Goal: Task Accomplishment & Management: Use online tool/utility

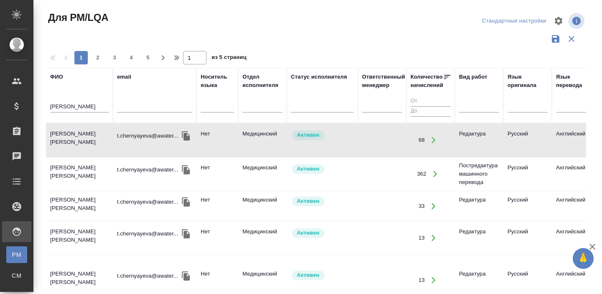
click at [78, 104] on input "черняева" at bounding box center [79, 107] width 58 height 10
type input "сирачева"
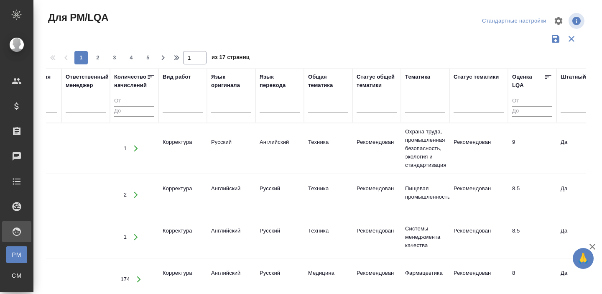
scroll to position [0, 297]
click at [155, 141] on td "1" at bounding box center [133, 149] width 48 height 30
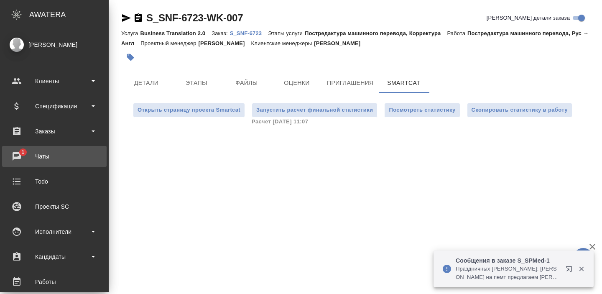
click at [28, 157] on div "Чаты" at bounding box center [54, 156] width 96 height 13
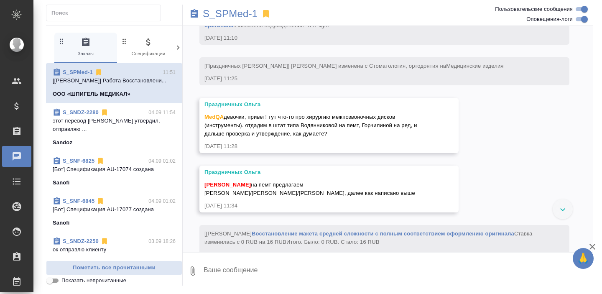
scroll to position [1063, 0]
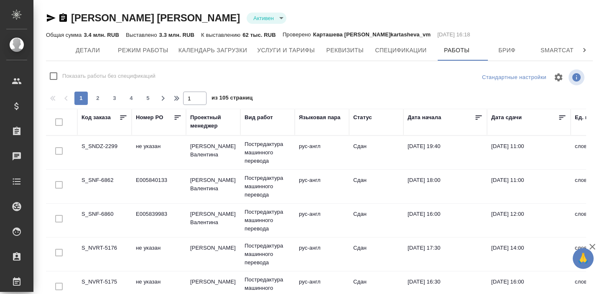
scroll to position [639, 84]
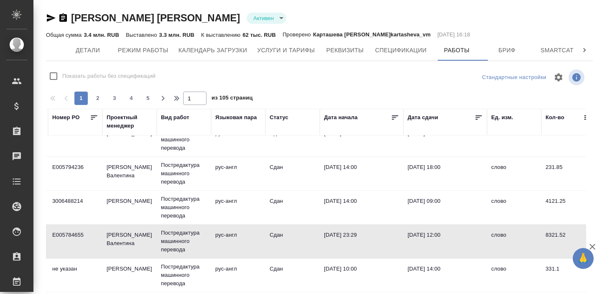
click at [121, 237] on td "Горшкова Валентина" at bounding box center [129, 240] width 54 height 29
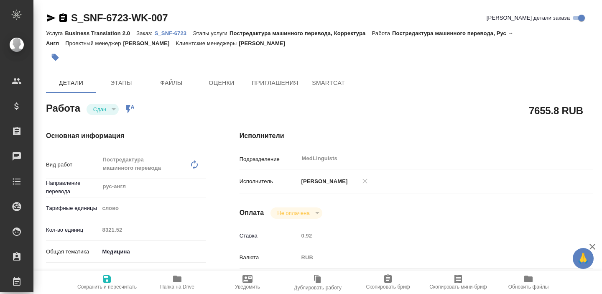
type textarea "x"
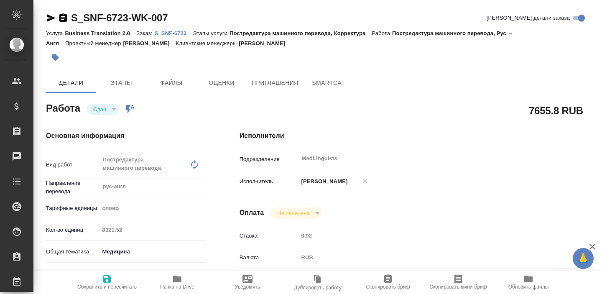
type textarea "x"
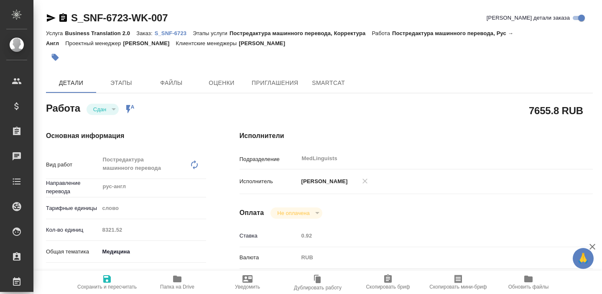
type textarea "x"
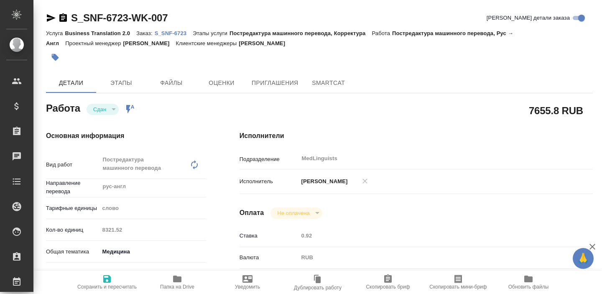
click at [175, 281] on icon "button" at bounding box center [177, 278] width 8 height 7
type textarea "x"
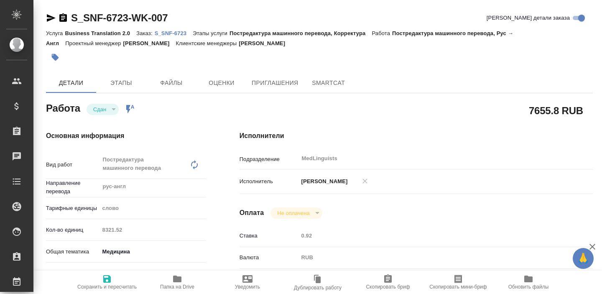
type textarea "x"
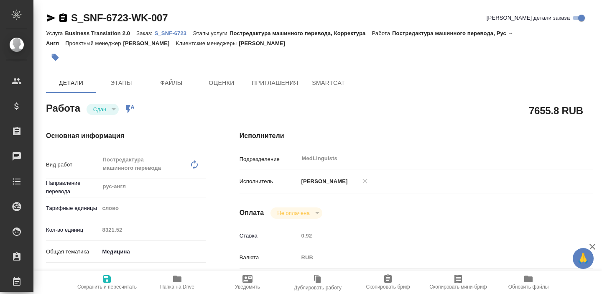
type textarea "x"
click at [182, 280] on span "Папка на Drive" at bounding box center [177, 282] width 60 height 16
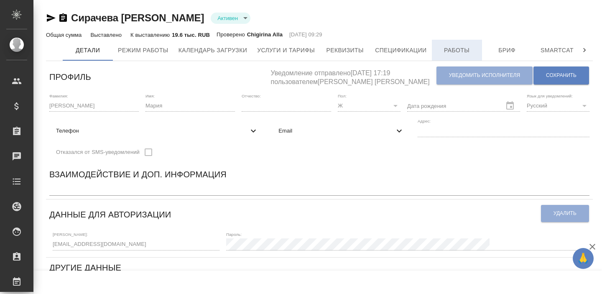
click at [459, 52] on span "Работы" at bounding box center [457, 50] width 40 height 10
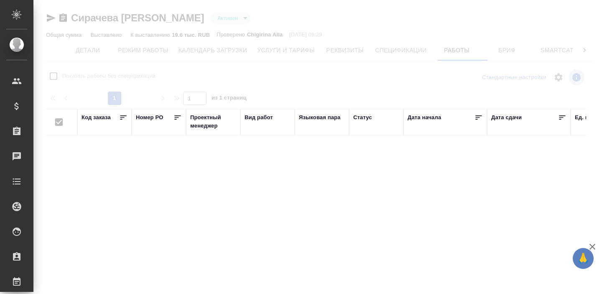
checkbox input "false"
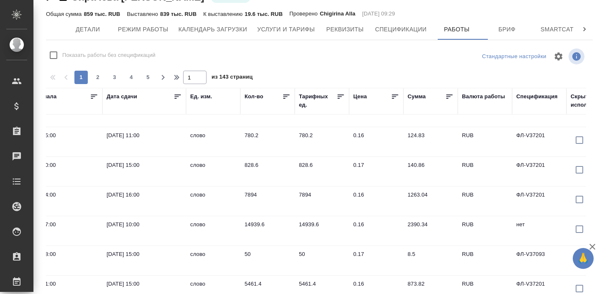
scroll to position [37, 0]
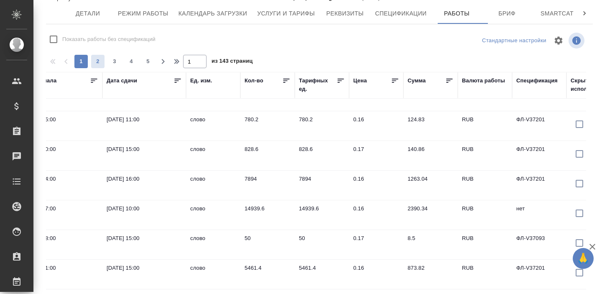
click at [96, 62] on span "2" at bounding box center [97, 61] width 13 height 8
type input "2"
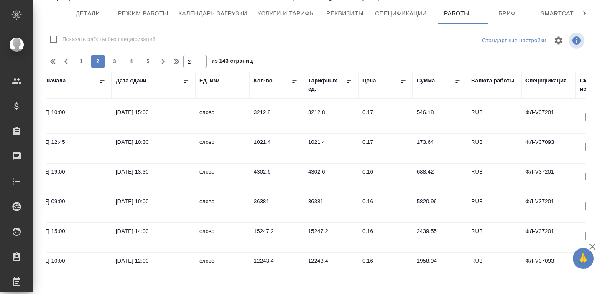
scroll to position [25, 375]
click at [114, 226] on td "10.08.2025, 14:00" at bounding box center [154, 237] width 84 height 29
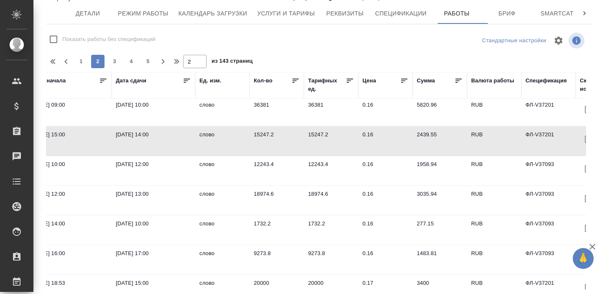
scroll to position [123, 375]
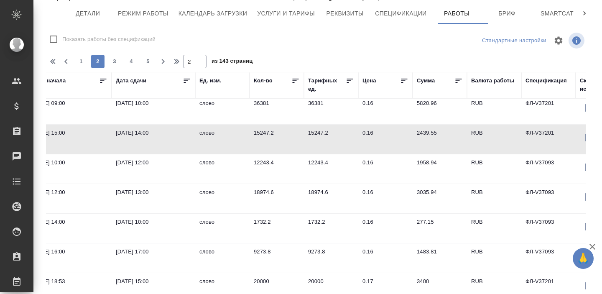
click at [164, 205] on td "05.08.2025, 13:00" at bounding box center [154, 198] width 84 height 29
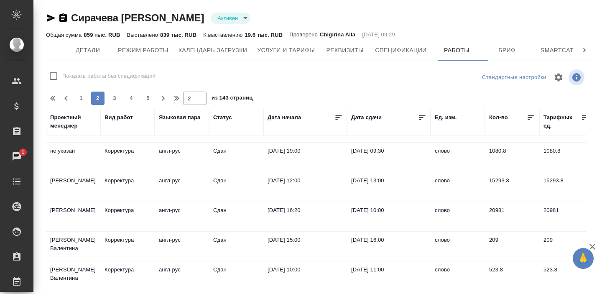
scroll to position [439, 140]
click at [126, 213] on p "Корректура" at bounding box center [127, 210] width 46 height 8
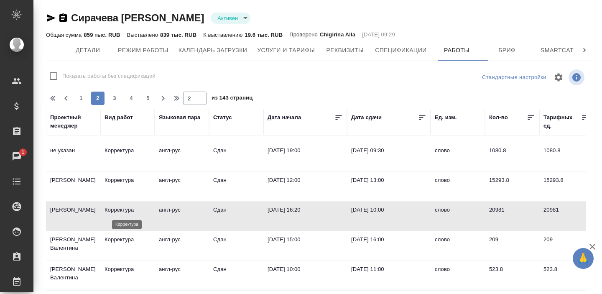
click at [126, 213] on p "Корректура" at bounding box center [127, 210] width 46 height 8
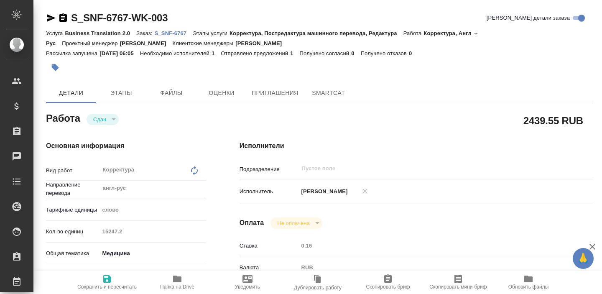
type textarea "x"
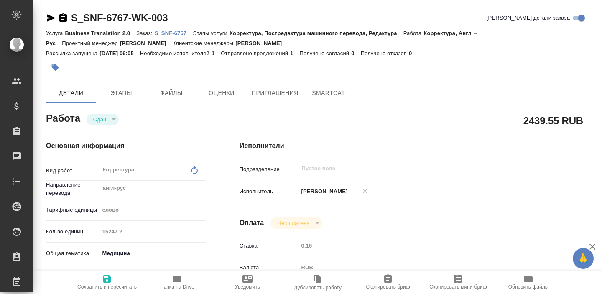
type textarea "x"
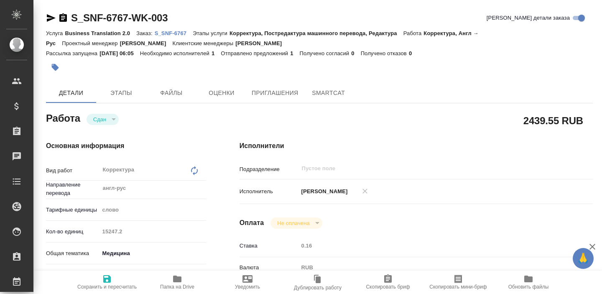
type textarea "x"
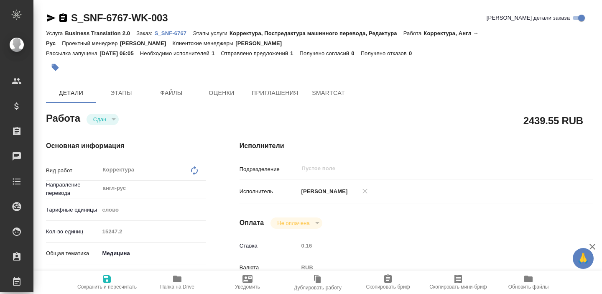
type textarea "x"
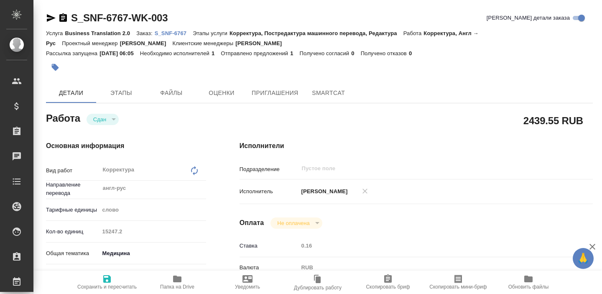
type textarea "x"
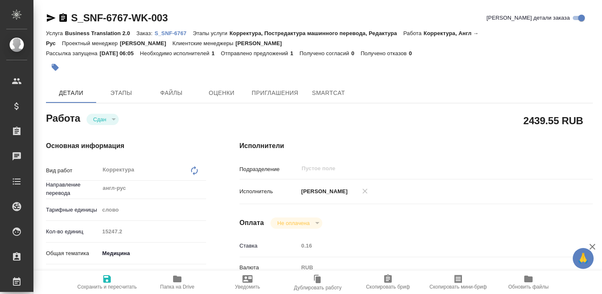
click at [177, 33] on p "S_SNF-6767" at bounding box center [174, 33] width 38 height 6
type textarea "x"
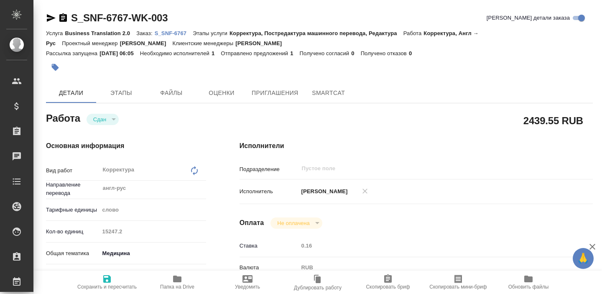
type textarea "x"
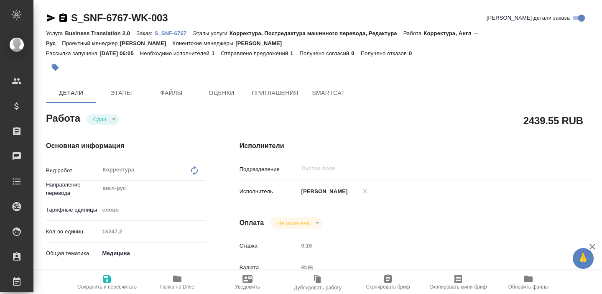
type textarea "x"
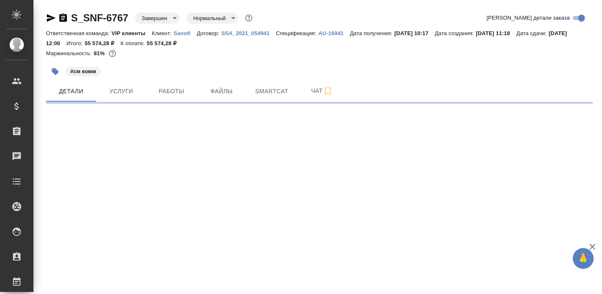
select select "RU"
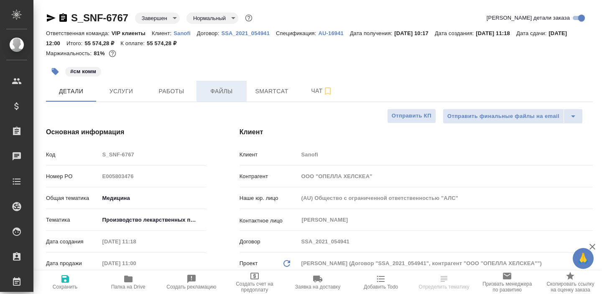
type textarea "x"
click at [179, 87] on span "Работы" at bounding box center [171, 91] width 40 height 10
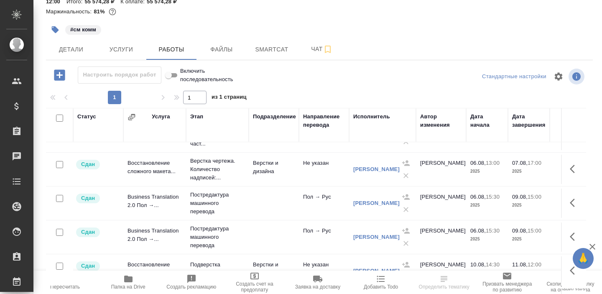
scroll to position [101, 0]
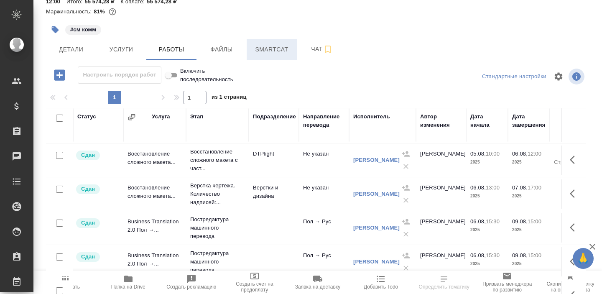
click at [263, 52] on span "Smartcat" at bounding box center [271, 49] width 40 height 10
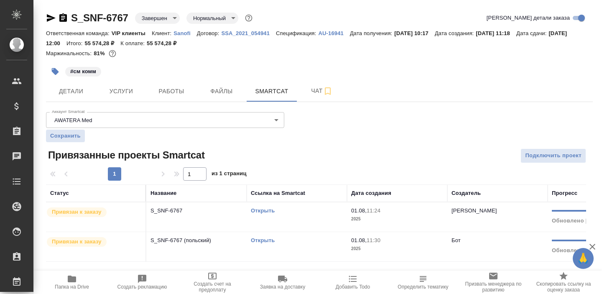
click at [254, 211] on link "Открыть" at bounding box center [263, 210] width 24 height 6
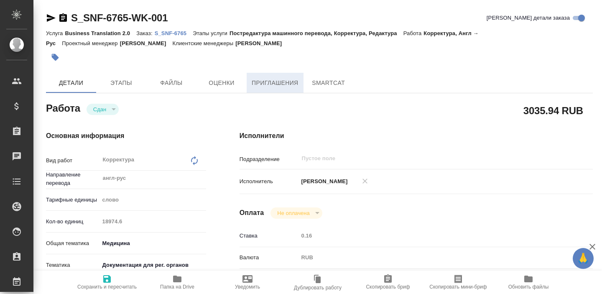
type textarea "x"
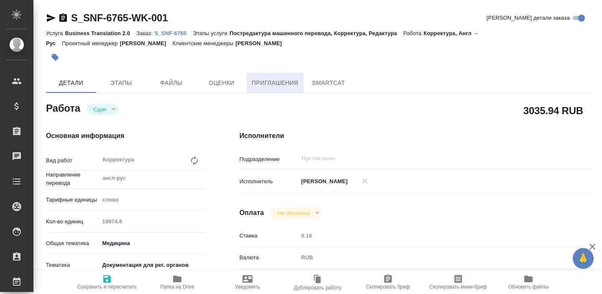
type textarea "x"
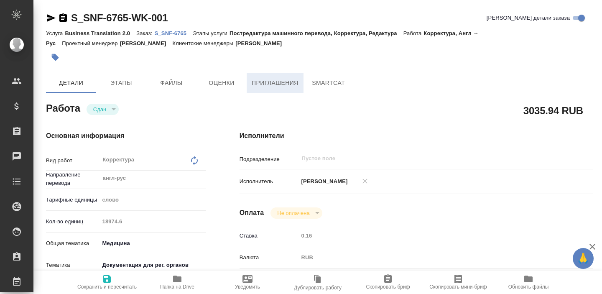
click at [275, 87] on span "Приглашения" at bounding box center [274, 83] width 47 height 10
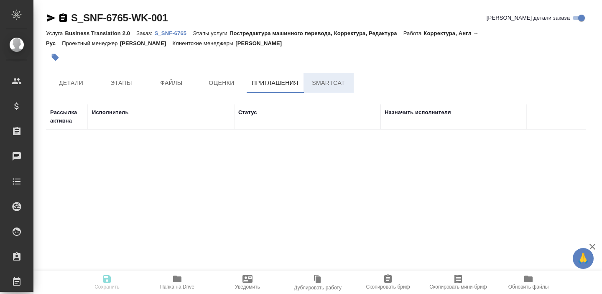
click at [310, 79] on span "SmartCat" at bounding box center [328, 83] width 40 height 10
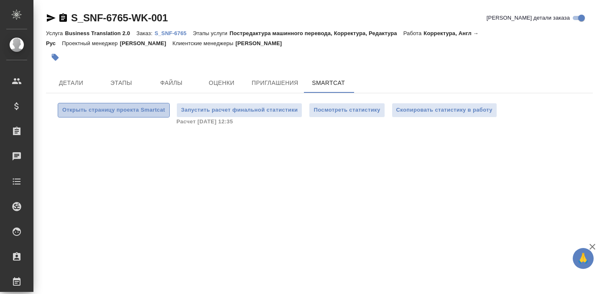
click at [155, 104] on button "Открыть страницу проекта Smartcat" at bounding box center [114, 110] width 112 height 15
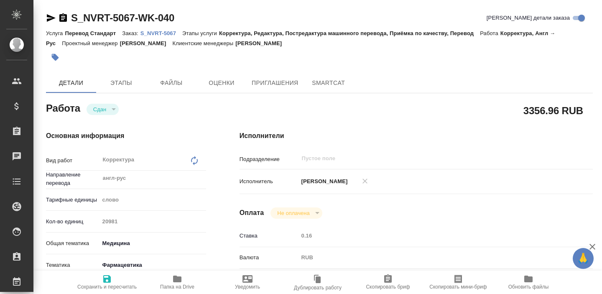
type textarea "x"
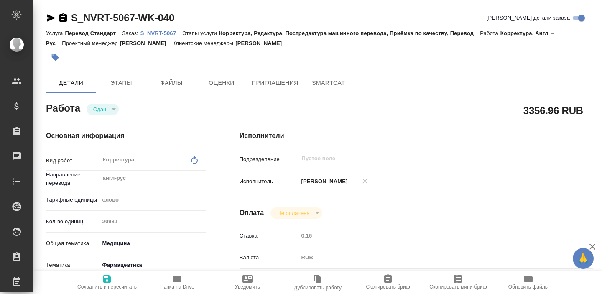
type textarea "x"
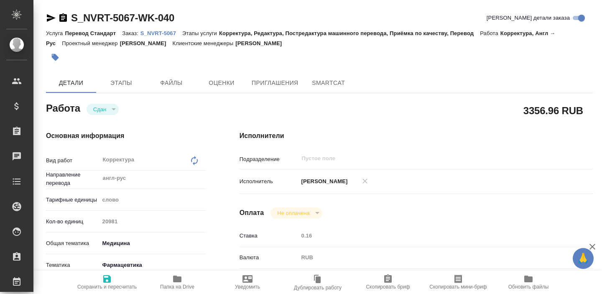
click at [158, 30] on link "S_NVRT-5067" at bounding box center [161, 32] width 42 height 7
type textarea "x"
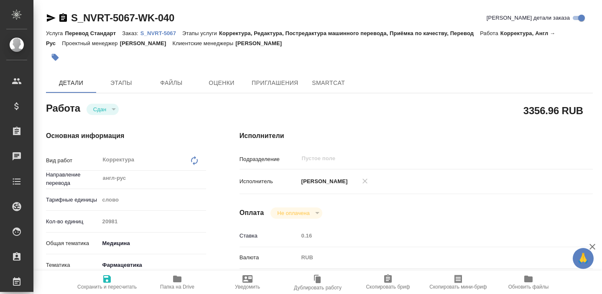
type textarea "x"
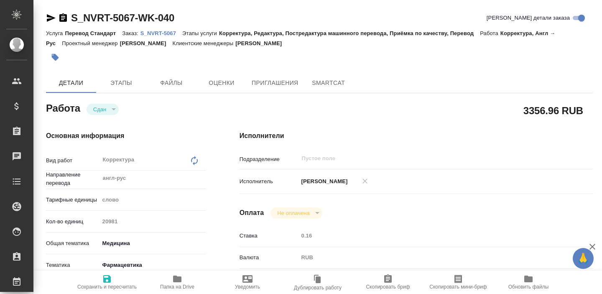
type textarea "x"
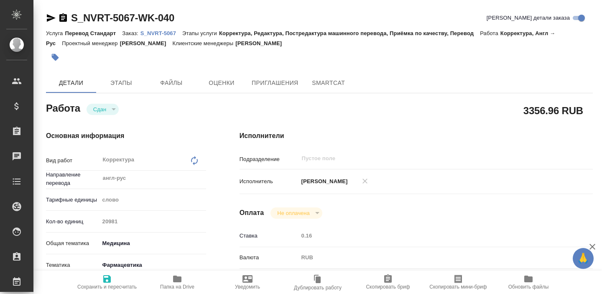
type textarea "x"
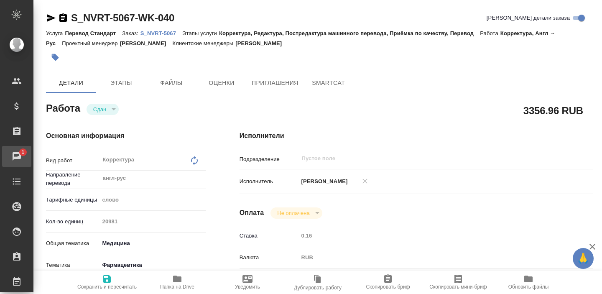
type textarea "x"
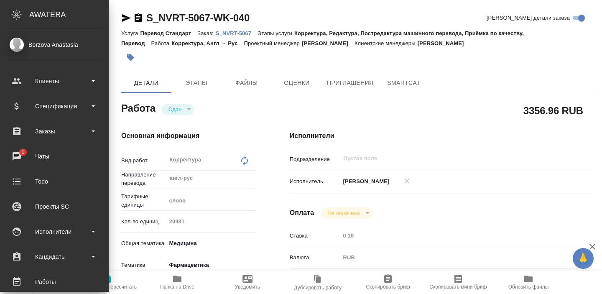
click at [38, 145] on ul "Клиенты Спецификации Заказы 1 Чаты Todo Проекты SC Исполнители Кандидаты Работы…" at bounding box center [54, 254] width 109 height 376
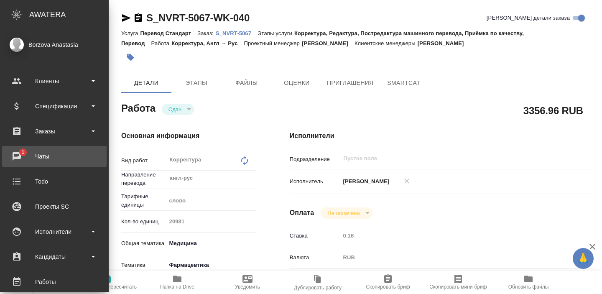
click at [38, 157] on div "Чаты" at bounding box center [54, 156] width 96 height 13
type textarea "x"
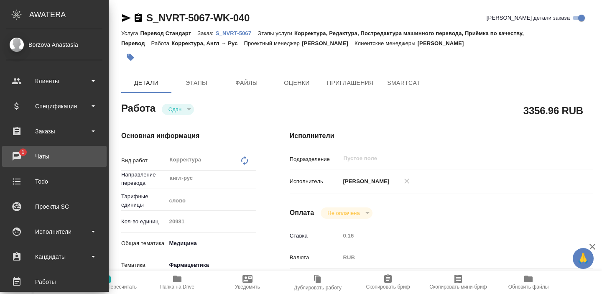
type textarea "x"
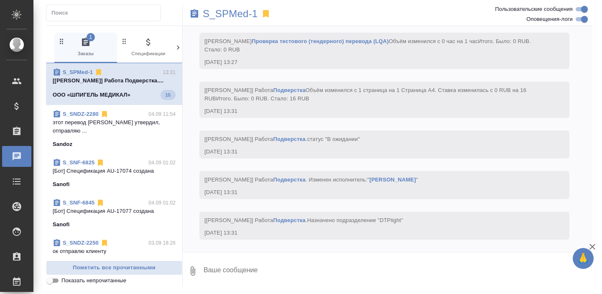
scroll to position [2970, 0]
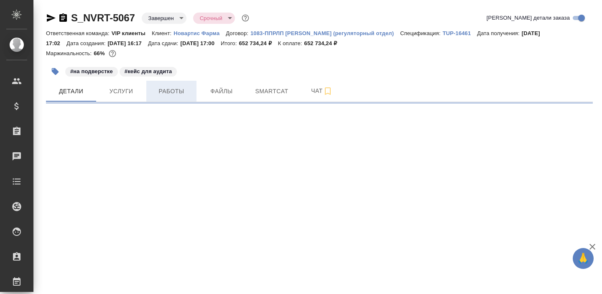
select select "RU"
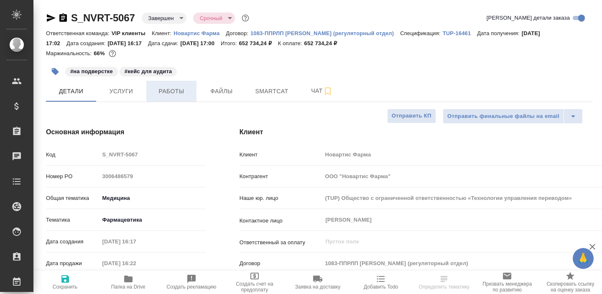
type textarea "x"
click at [175, 91] on span "Работы" at bounding box center [171, 91] width 40 height 10
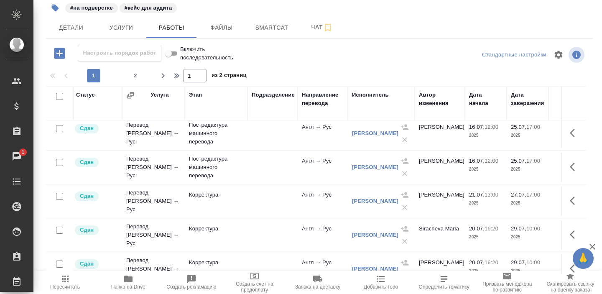
scroll to position [693, 1]
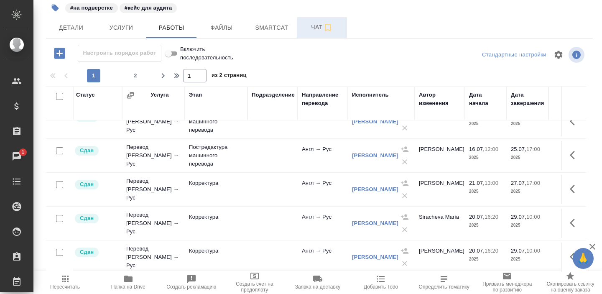
click at [312, 29] on span "Чат" at bounding box center [322, 27] width 40 height 10
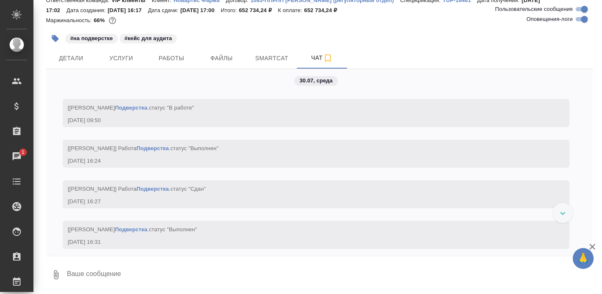
scroll to position [30658, 0]
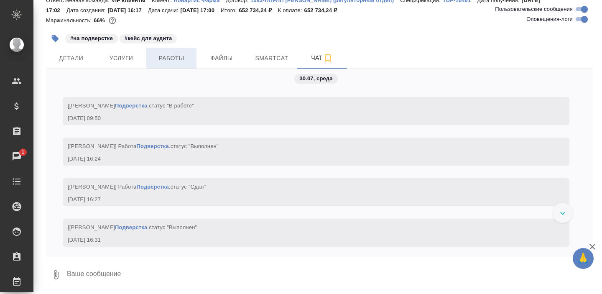
click at [174, 55] on span "Работы" at bounding box center [171, 58] width 40 height 10
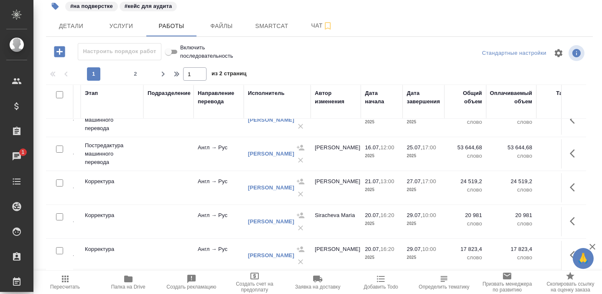
scroll to position [693, 106]
click at [312, 34] on button "Чат" at bounding box center [322, 25] width 50 height 21
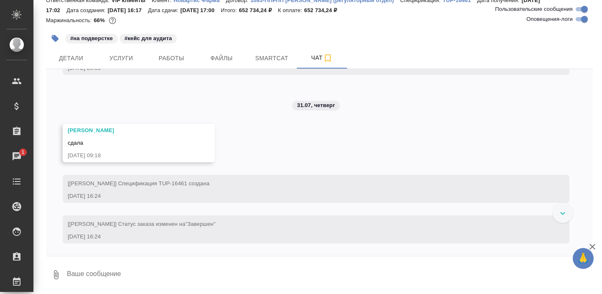
scroll to position [33713, 0]
click at [247, 56] on button "Smartcat" at bounding box center [271, 58] width 50 height 21
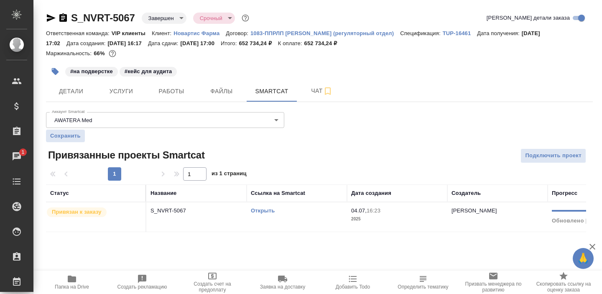
click at [254, 211] on link "Открыть" at bounding box center [263, 210] width 24 height 6
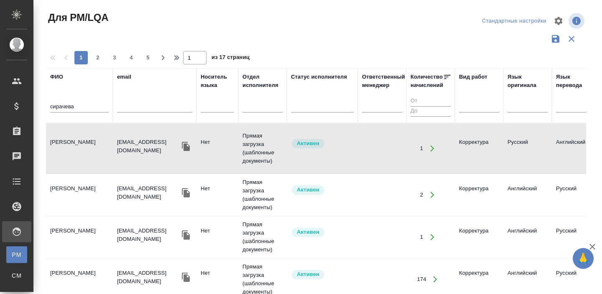
click at [87, 107] on input "сирачева" at bounding box center [79, 107] width 58 height 10
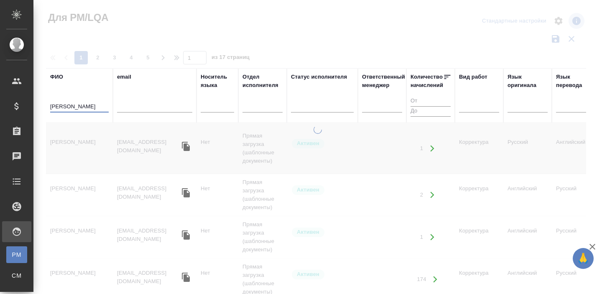
type input "лебедева"
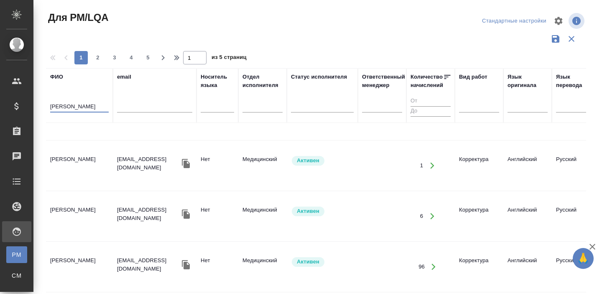
scroll to position [34, 0]
click at [75, 175] on td "[PERSON_NAME]" at bounding box center [79, 164] width 67 height 29
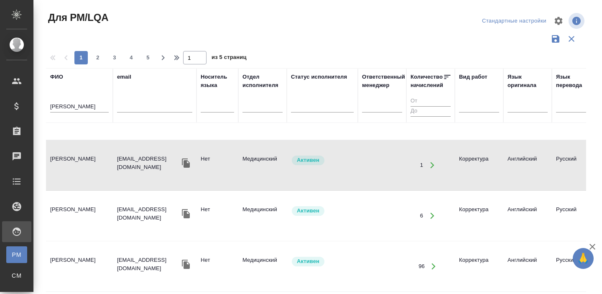
click at [75, 175] on td "[PERSON_NAME]" at bounding box center [79, 164] width 67 height 29
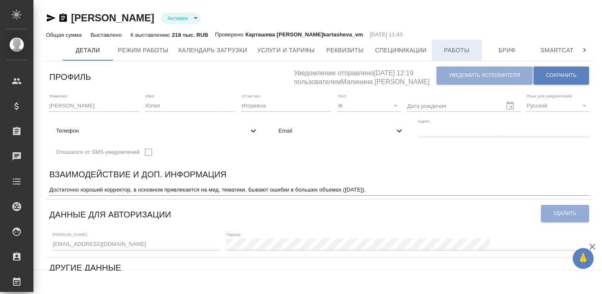
click at [465, 47] on span "Работы" at bounding box center [457, 50] width 40 height 10
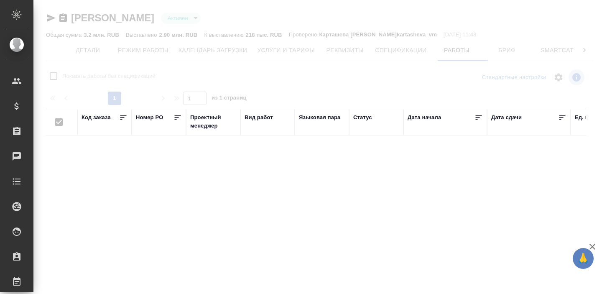
checkbox input "false"
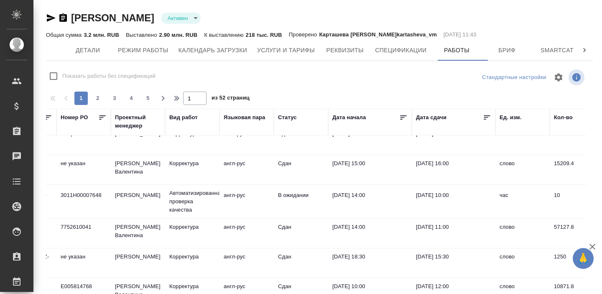
scroll to position [135, 75]
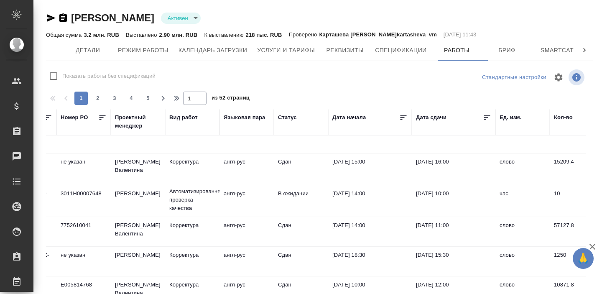
click at [137, 237] on td "[PERSON_NAME]" at bounding box center [138, 231] width 54 height 29
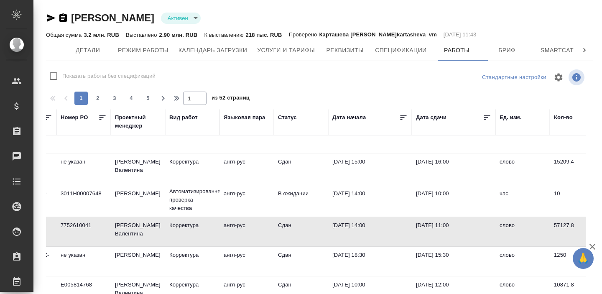
click at [137, 237] on td "[PERSON_NAME]" at bounding box center [138, 231] width 54 height 29
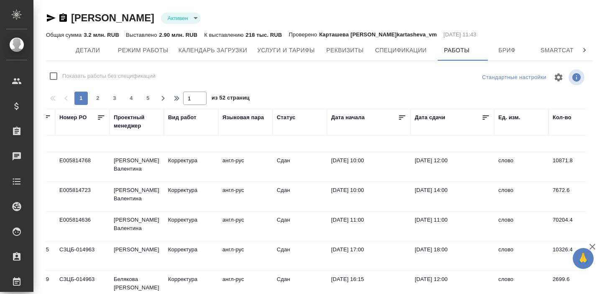
scroll to position [259, 76]
click at [119, 226] on td "[PERSON_NAME]" at bounding box center [136, 225] width 54 height 29
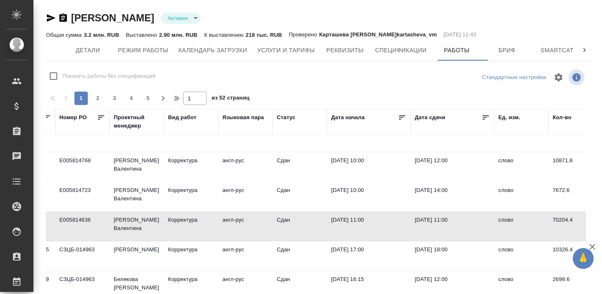
click at [119, 226] on td "[PERSON_NAME]" at bounding box center [136, 225] width 54 height 29
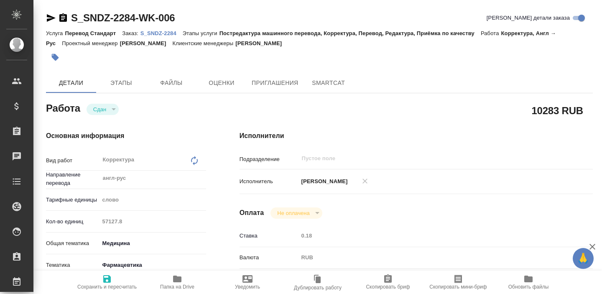
type textarea "x"
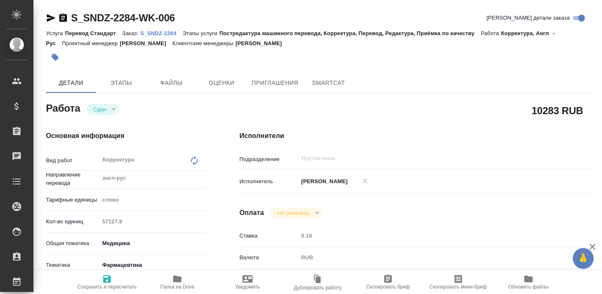
type textarea "x"
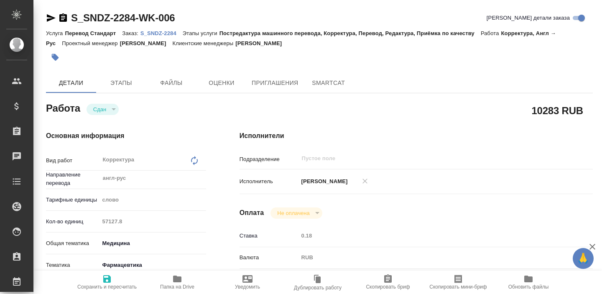
type textarea "x"
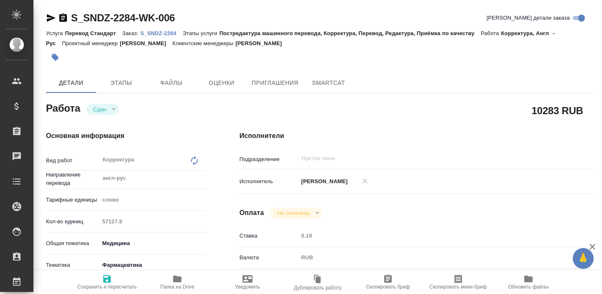
type textarea "x"
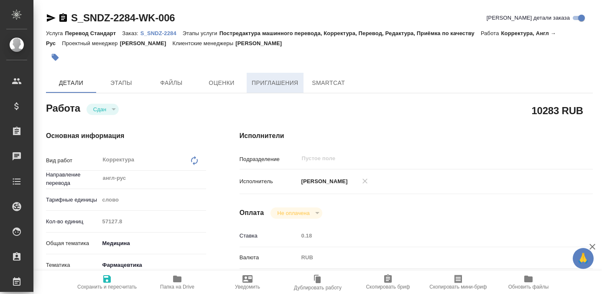
type textarea "x"
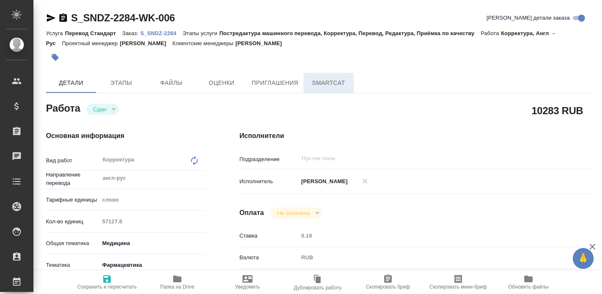
click at [329, 82] on span "SmartCat" at bounding box center [328, 83] width 40 height 10
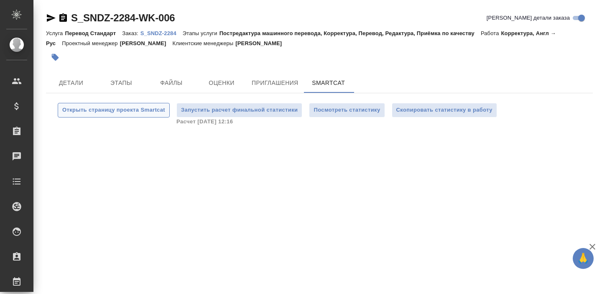
click at [108, 113] on span "Открыть страницу проекта Smartcat" at bounding box center [113, 110] width 103 height 10
click at [77, 86] on span "Детали" at bounding box center [71, 83] width 40 height 10
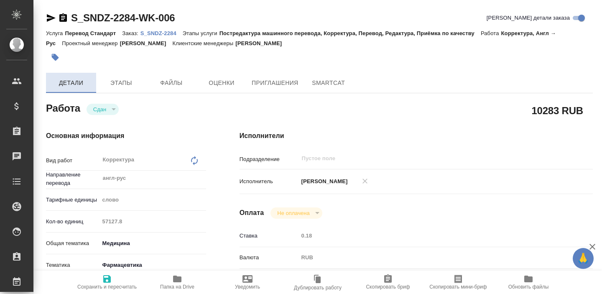
type textarea "x"
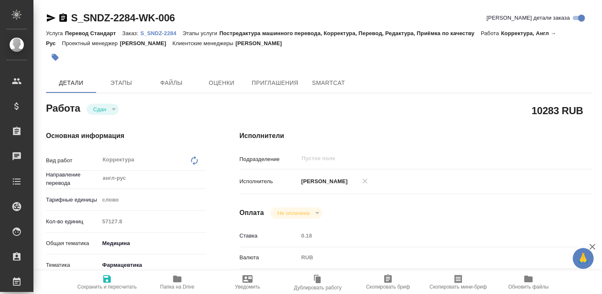
type textarea "x"
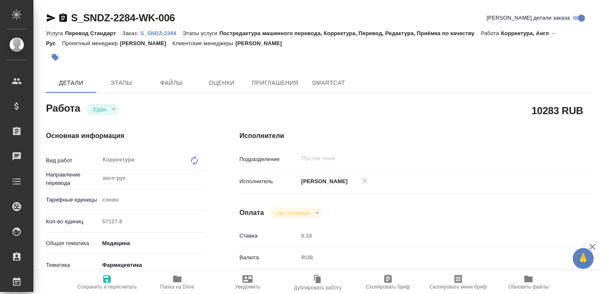
type textarea "x"
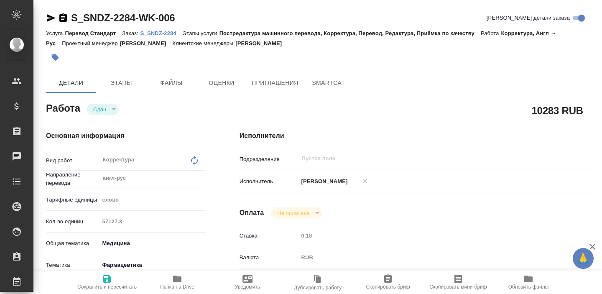
click at [174, 279] on icon "button" at bounding box center [177, 278] width 8 height 7
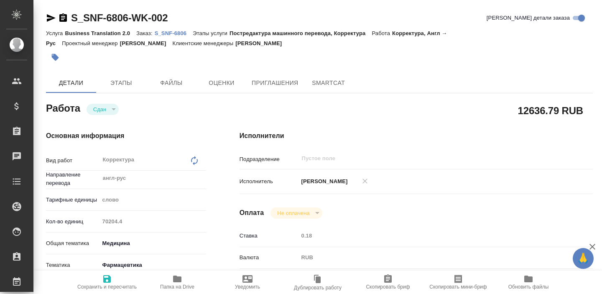
type textarea "x"
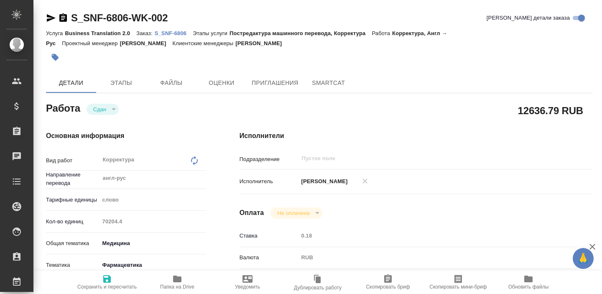
type textarea "x"
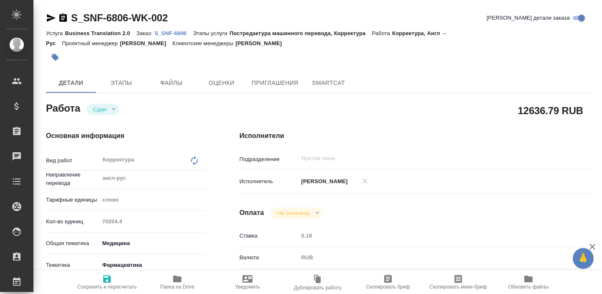
type textarea "x"
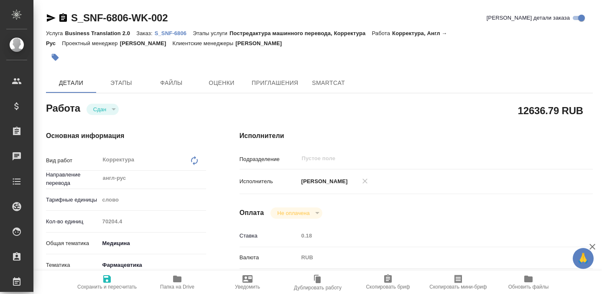
type textarea "x"
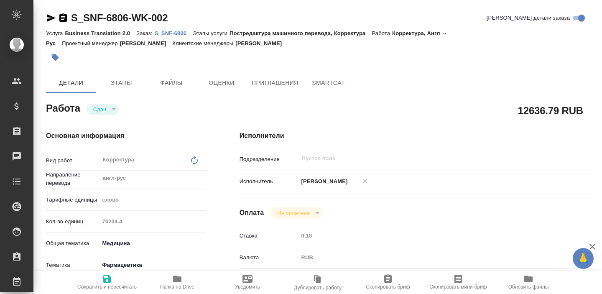
type textarea "x"
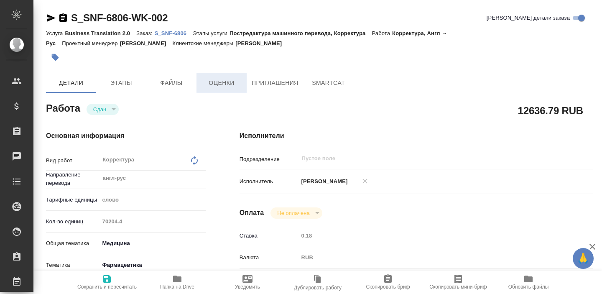
type textarea "x"
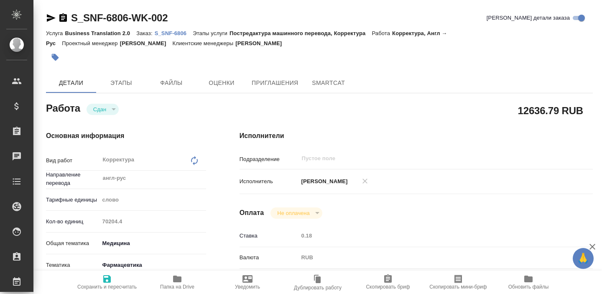
click at [165, 34] on p "S_SNF-6806" at bounding box center [174, 33] width 38 height 6
type textarea "x"
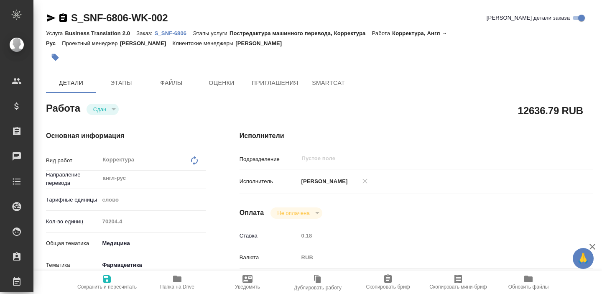
type textarea "x"
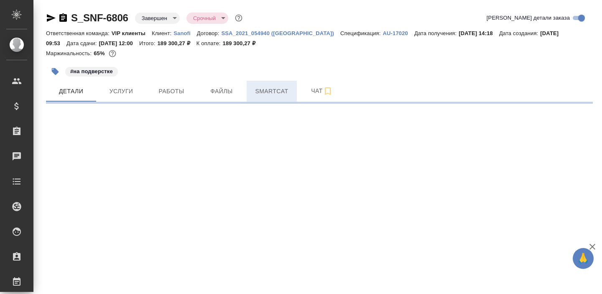
select select "RU"
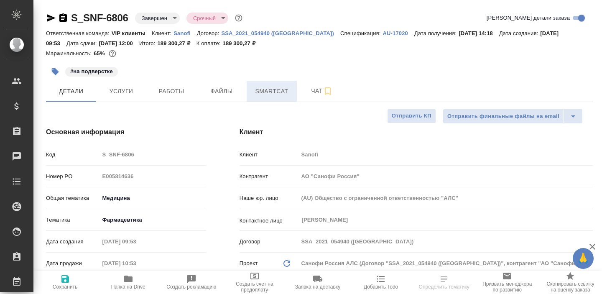
type textarea "x"
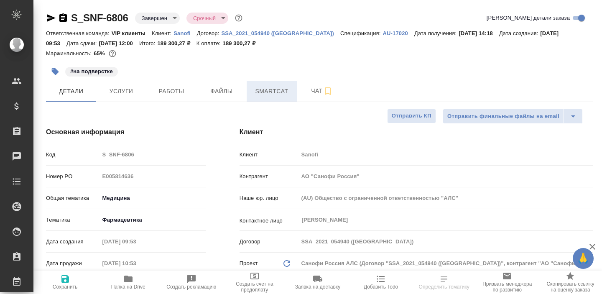
type textarea "x"
click at [267, 94] on span "Smartcat" at bounding box center [271, 91] width 40 height 10
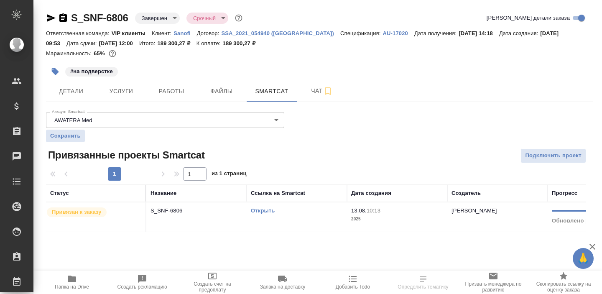
click at [261, 211] on link "Открыть" at bounding box center [263, 210] width 24 height 6
